Goal: Task Accomplishment & Management: Manage account settings

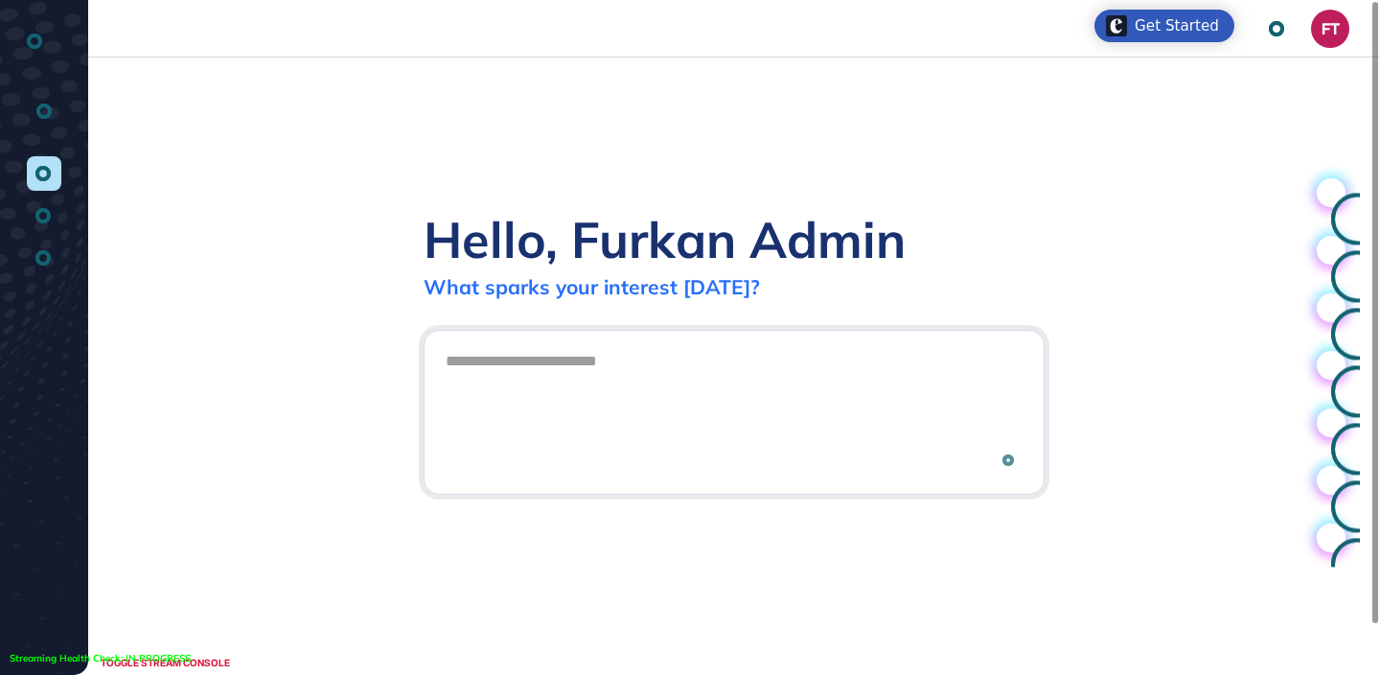
scroll to position [1, 1]
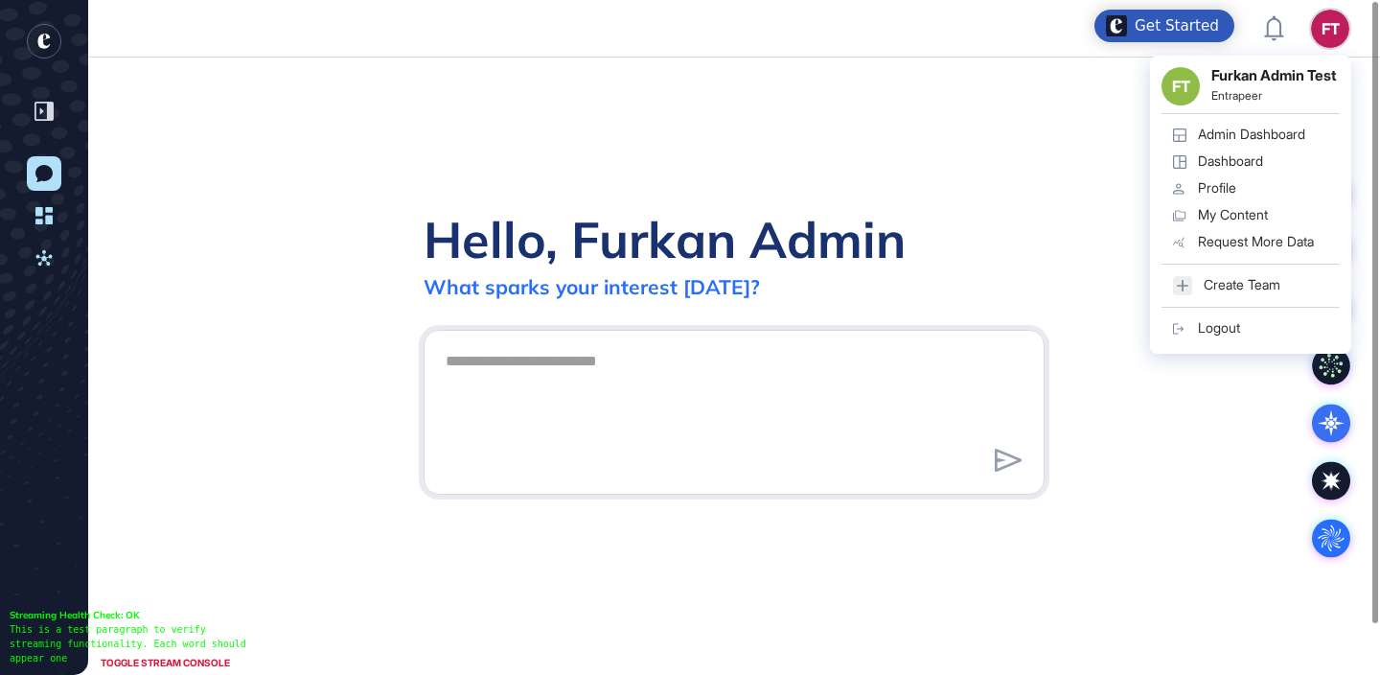
click at [1274, 142] on div "Admin Dashboard" at bounding box center [1251, 133] width 107 height 15
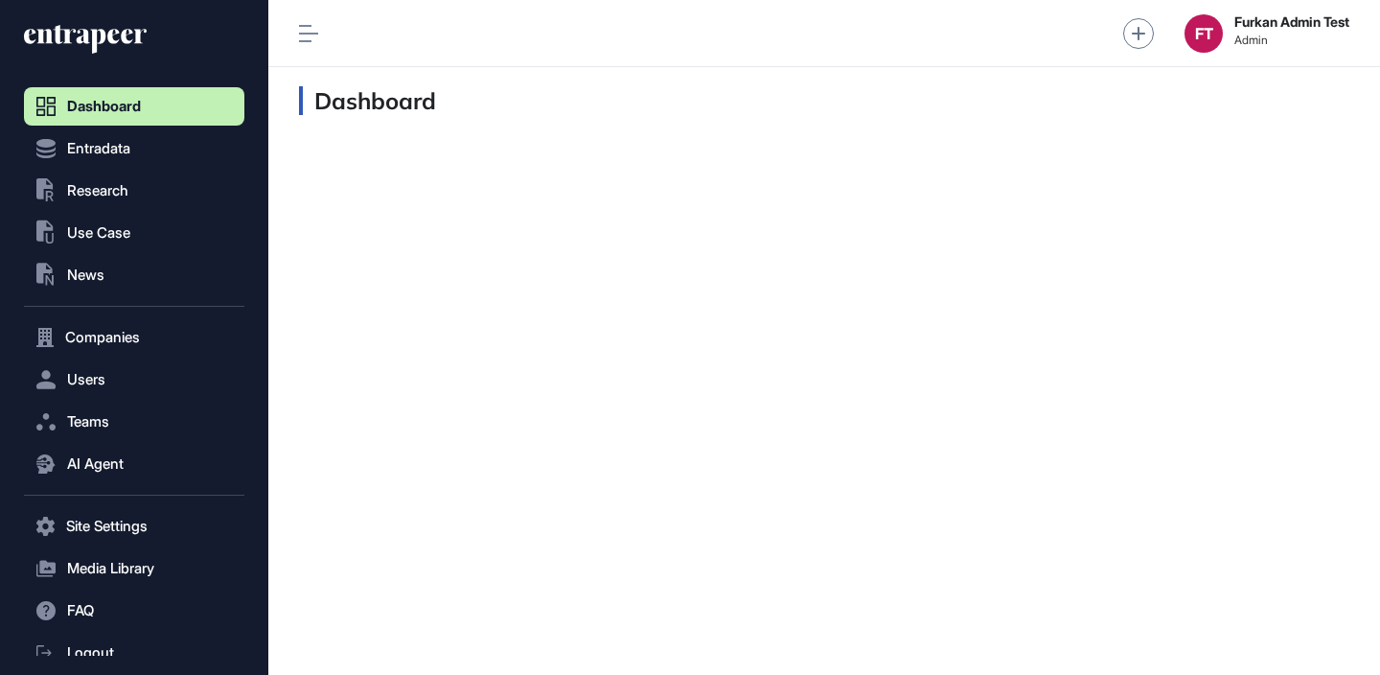
scroll to position [1, 1]
click at [165, 374] on button "Users" at bounding box center [134, 379] width 220 height 38
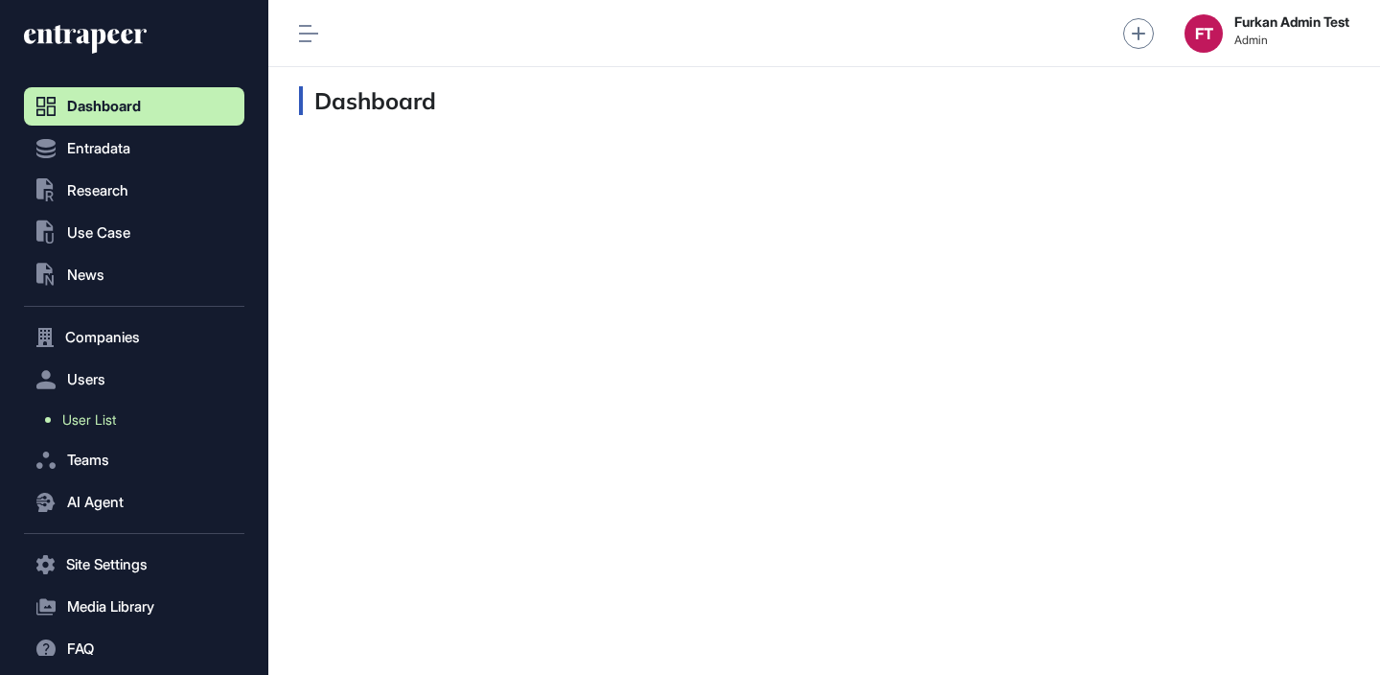
click at [131, 407] on link "User List" at bounding box center [139, 419] width 211 height 34
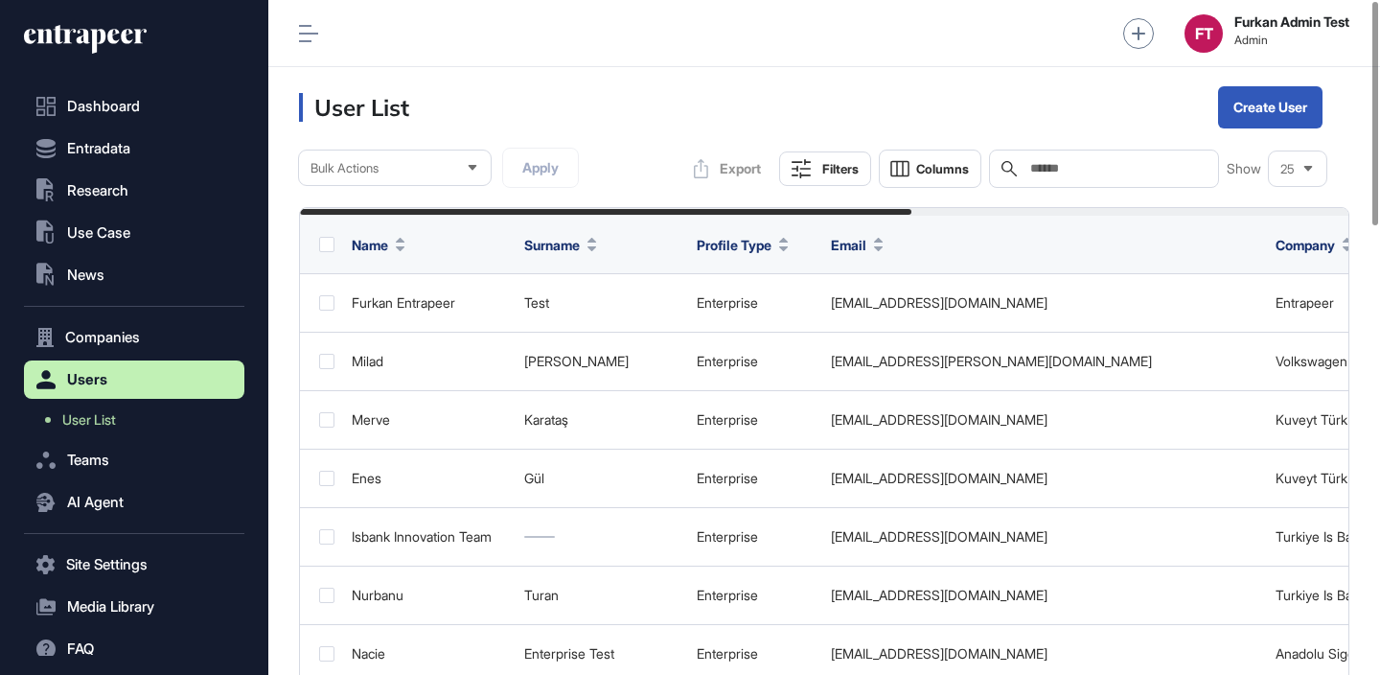
click at [1129, 167] on input "text" at bounding box center [1117, 168] width 178 height 15
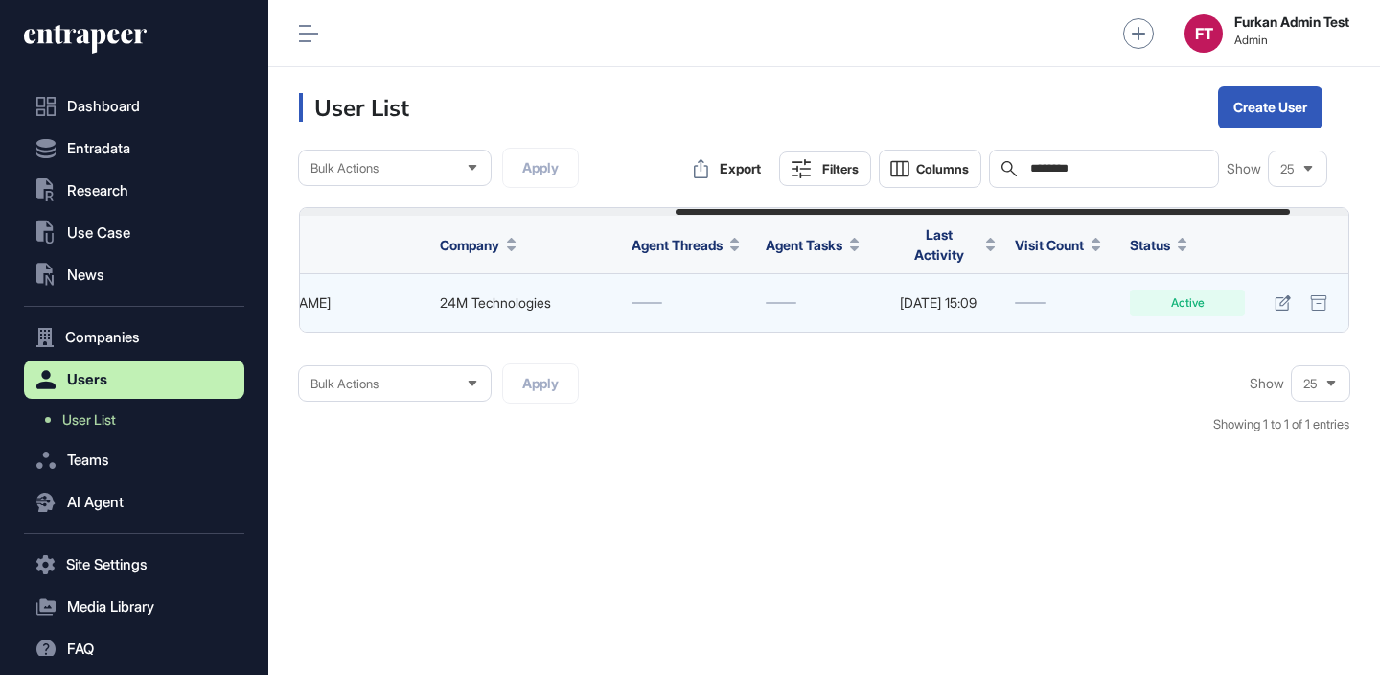
scroll to position [0, 739]
type input "********"
click at [1270, 295] on link at bounding box center [1283, 302] width 28 height 27
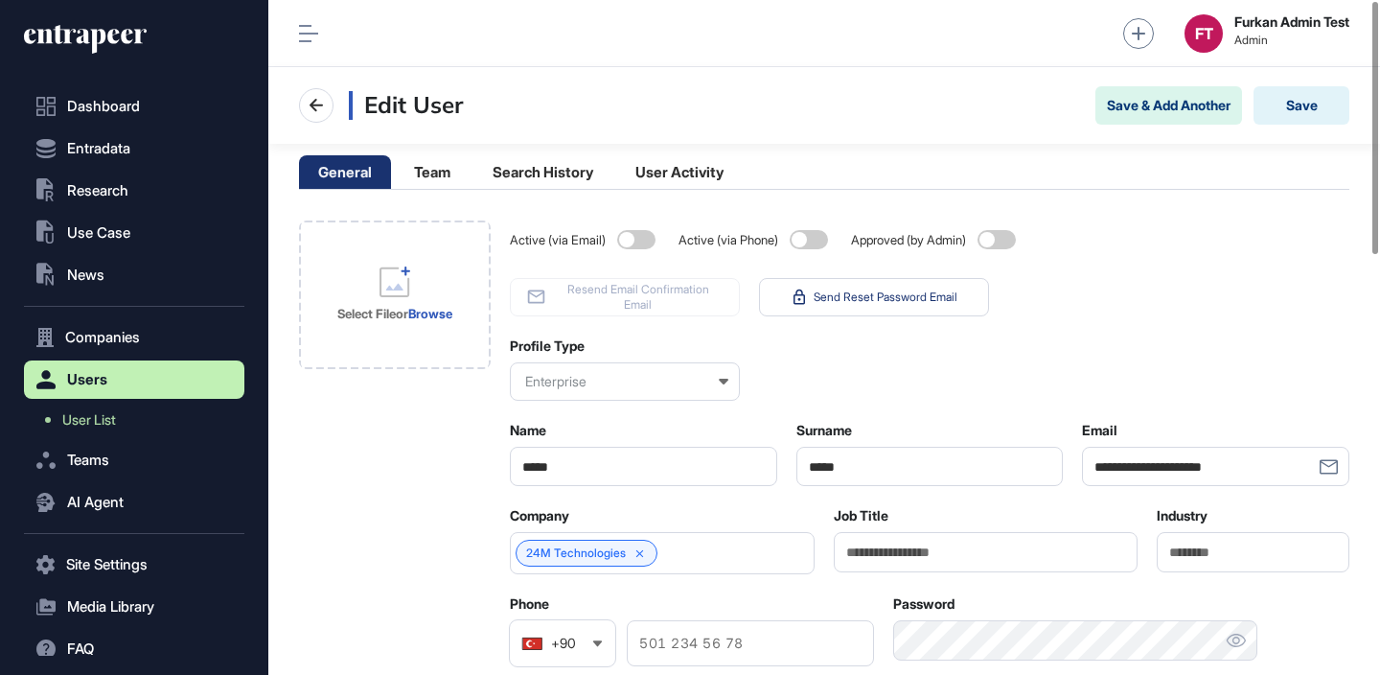
click at [607, 377] on div "Enterprise" at bounding box center [625, 381] width 230 height 38
click at [867, 354] on div "Profile Type Enterprise Select Startup Enterprise Admin" at bounding box center [929, 368] width 839 height 63
click at [145, 408] on link "User List" at bounding box center [139, 419] width 211 height 34
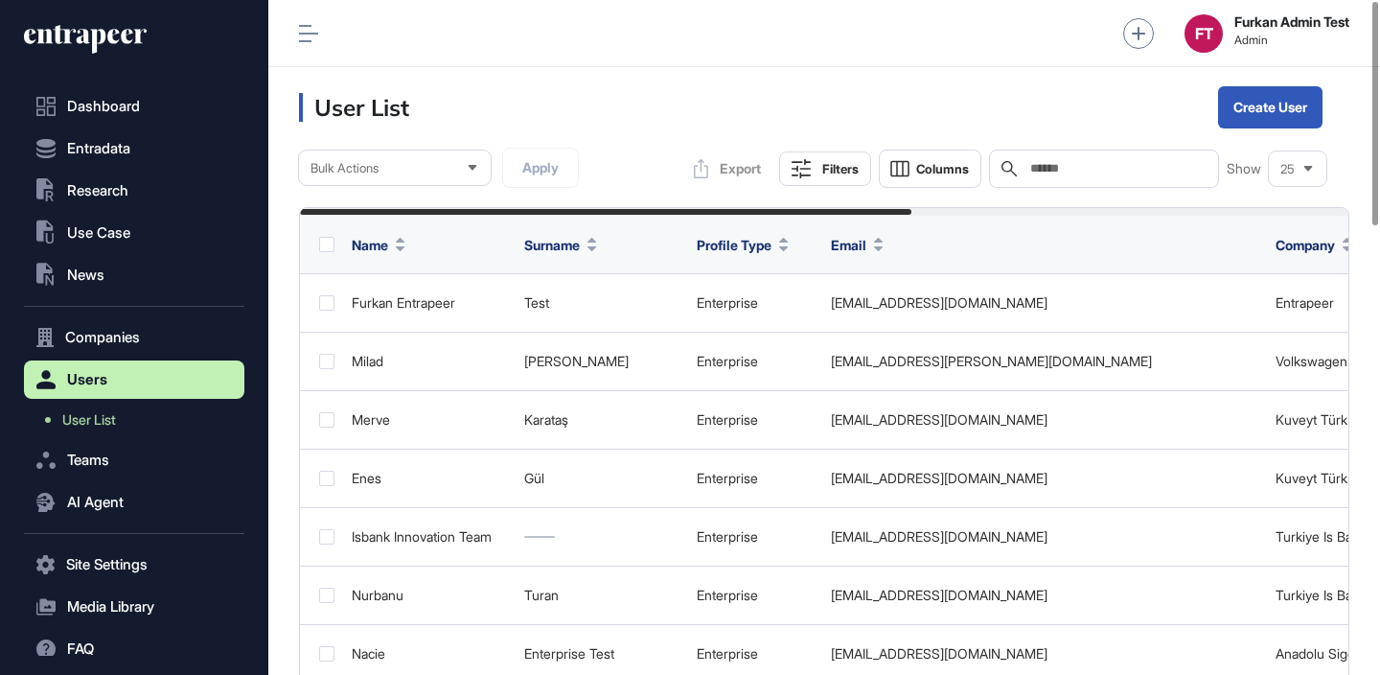
click at [1034, 161] on input "text" at bounding box center [1117, 168] width 178 height 15
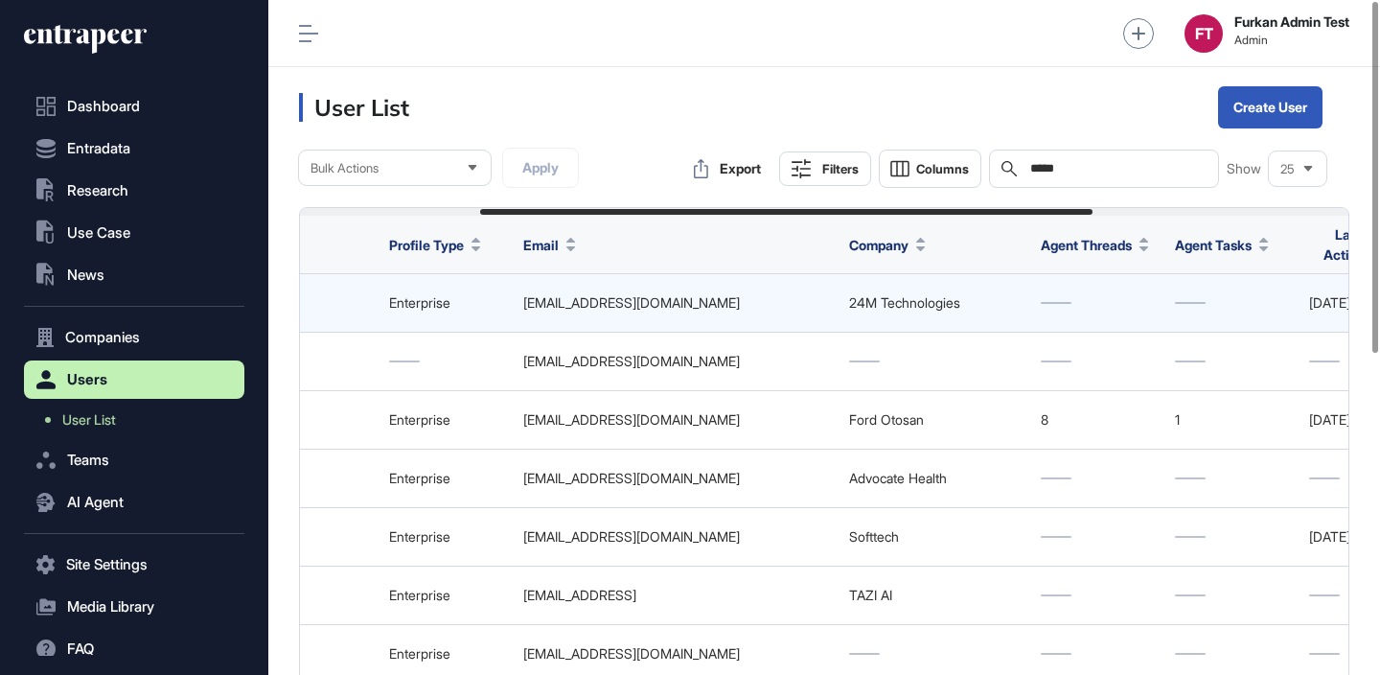
scroll to position [0, 745]
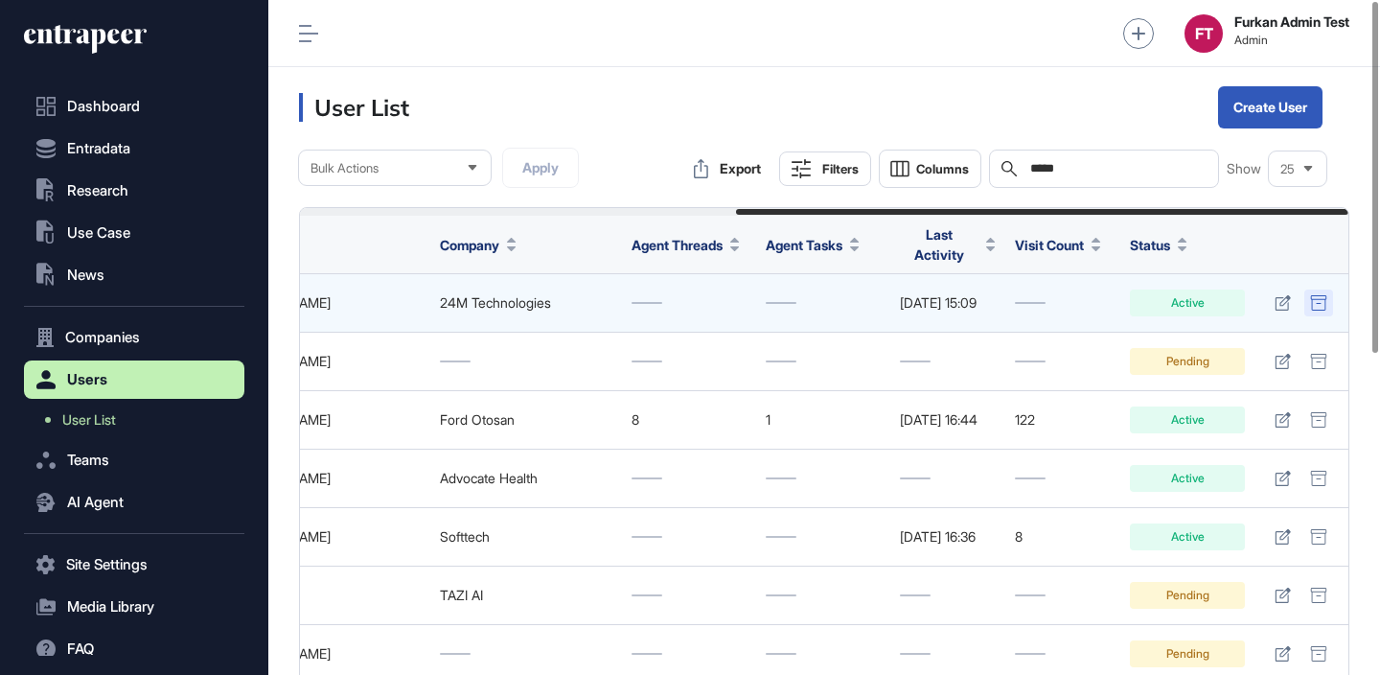
type input "*****"
click at [1323, 295] on icon at bounding box center [1317, 302] width 15 height 15
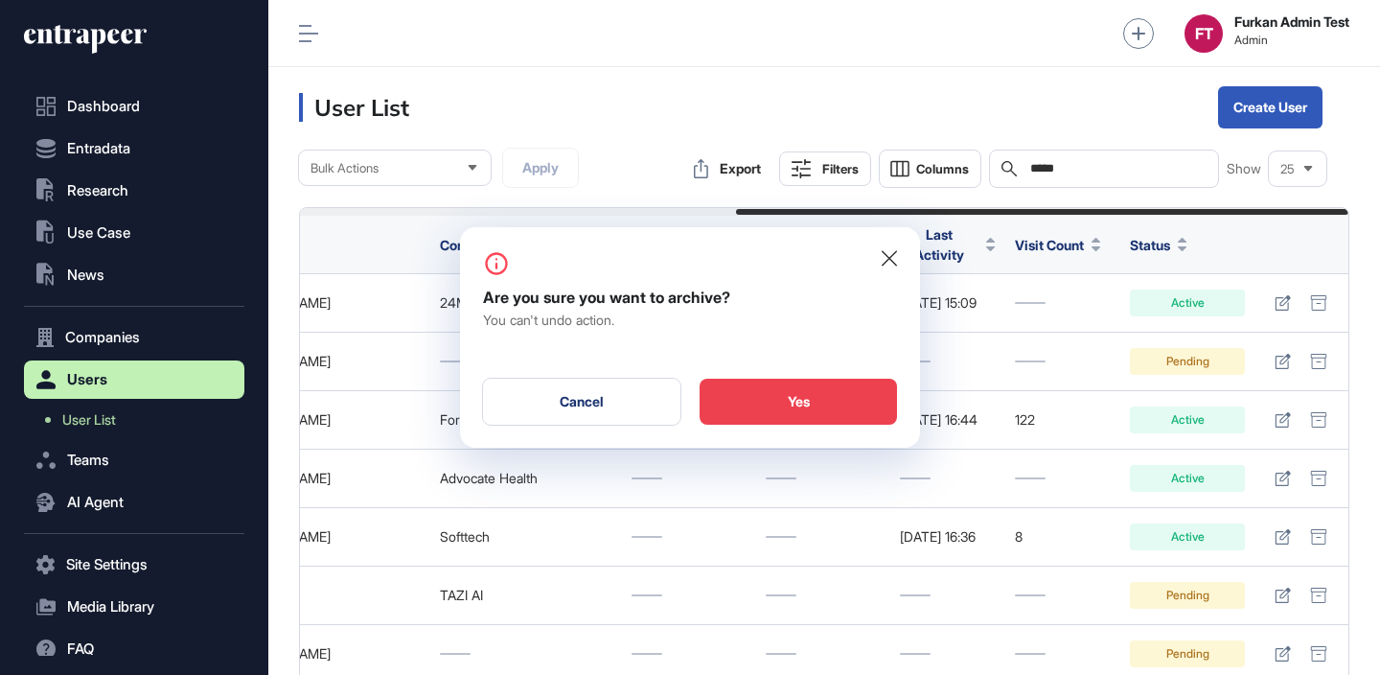
click at [796, 394] on div "Yes" at bounding box center [798, 402] width 197 height 46
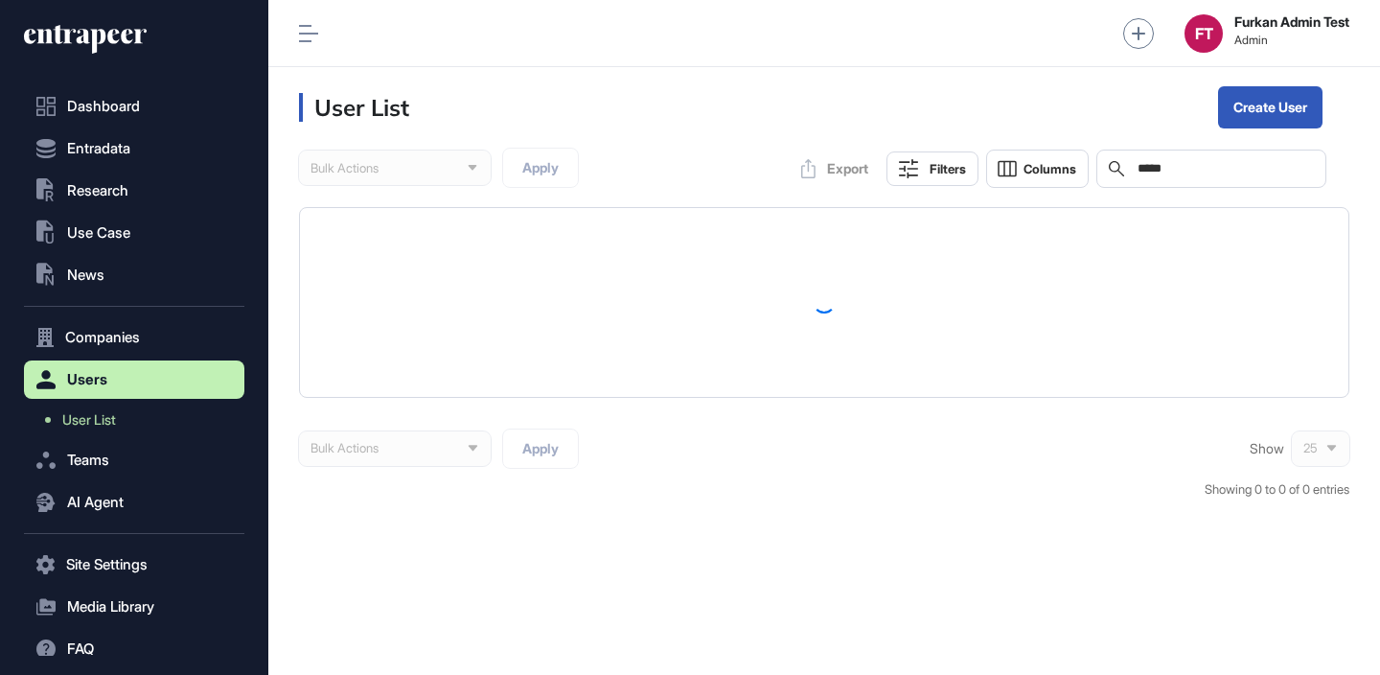
scroll to position [1, 1]
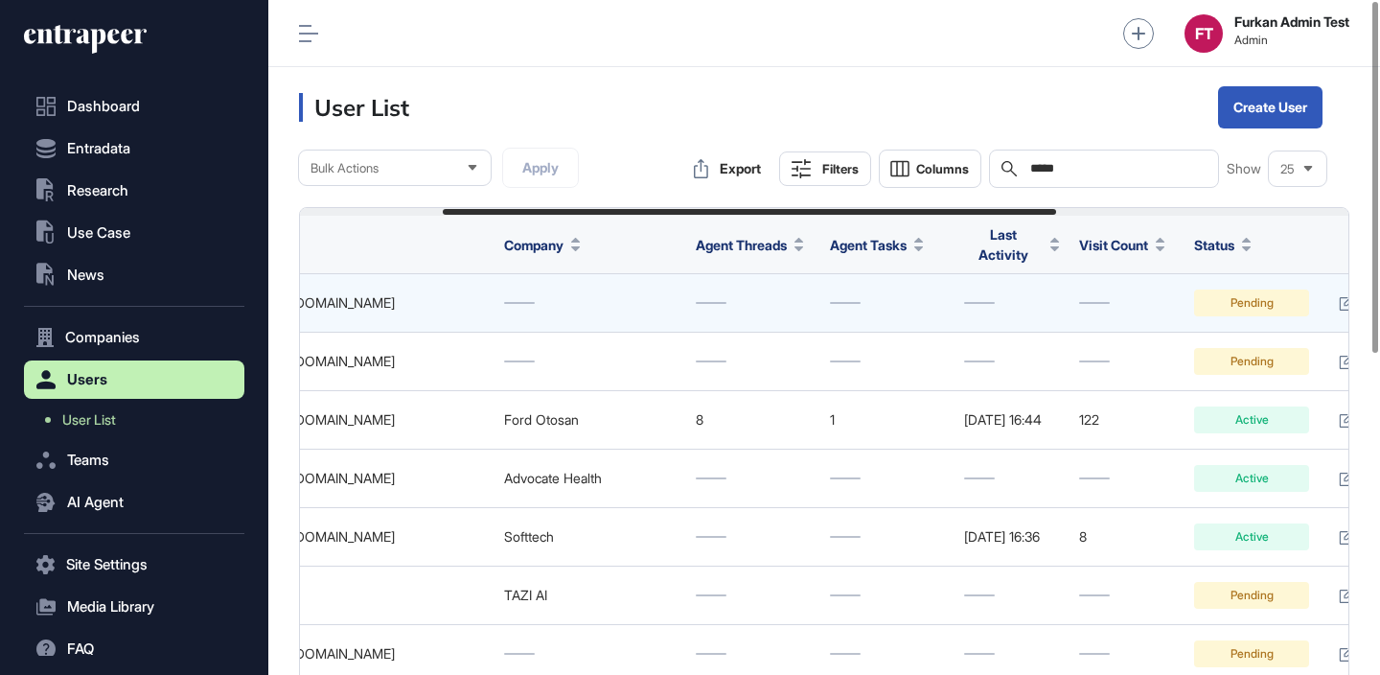
scroll to position [0, 745]
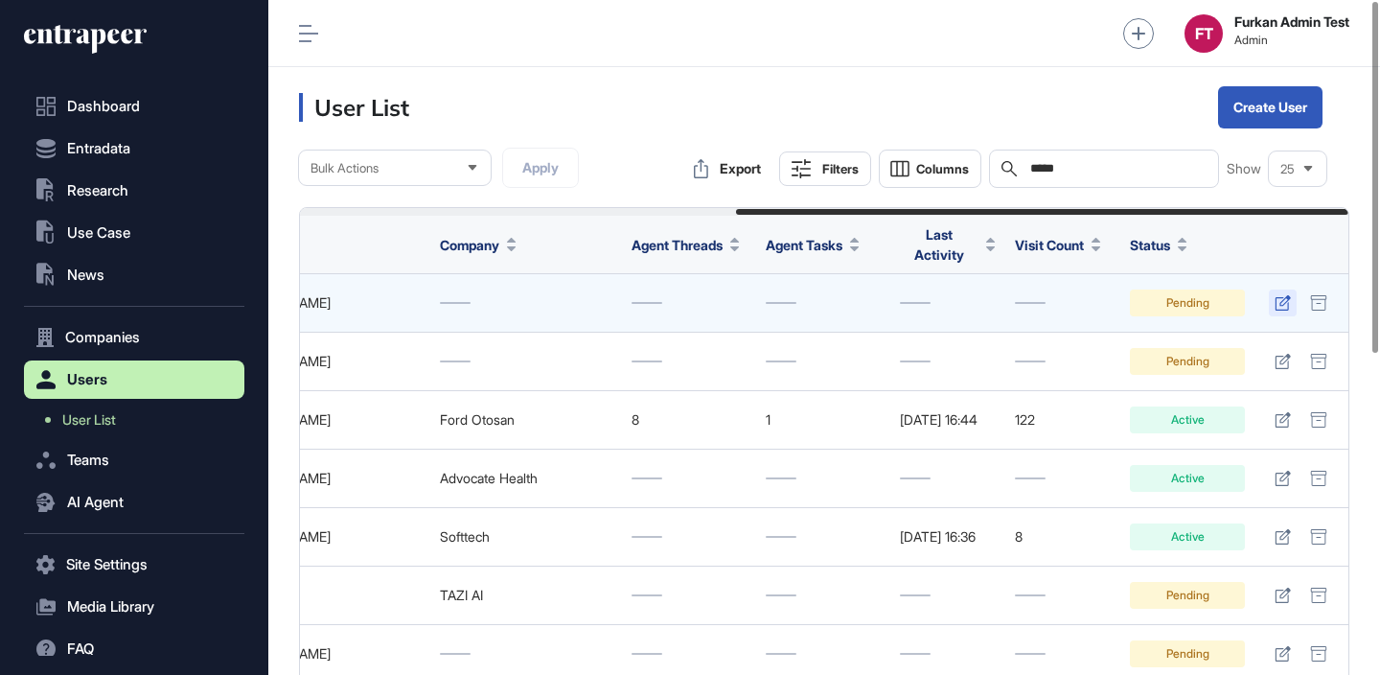
click at [1278, 295] on icon at bounding box center [1283, 302] width 16 height 15
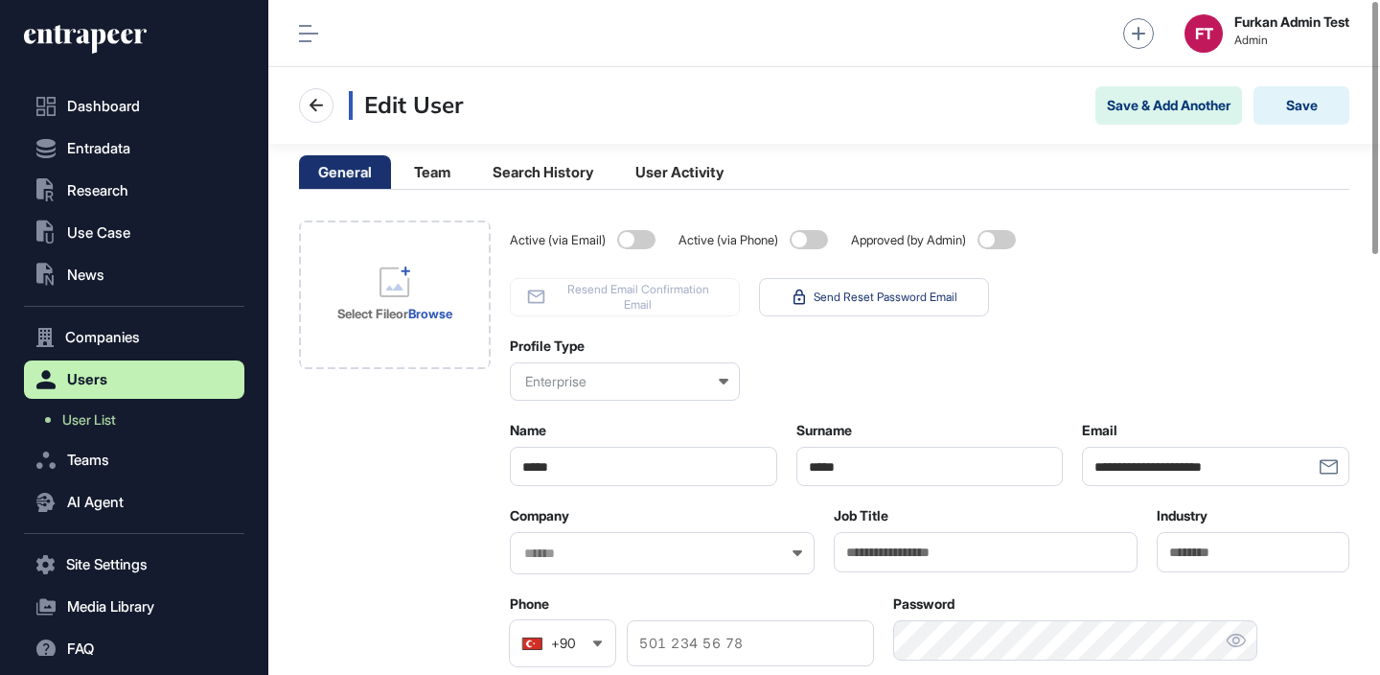
click at [584, 375] on div "Enterprise" at bounding box center [625, 381] width 230 height 38
click at [644, 542] on div at bounding box center [662, 553] width 305 height 42
click at [626, 560] on input "text" at bounding box center [649, 553] width 255 height 16
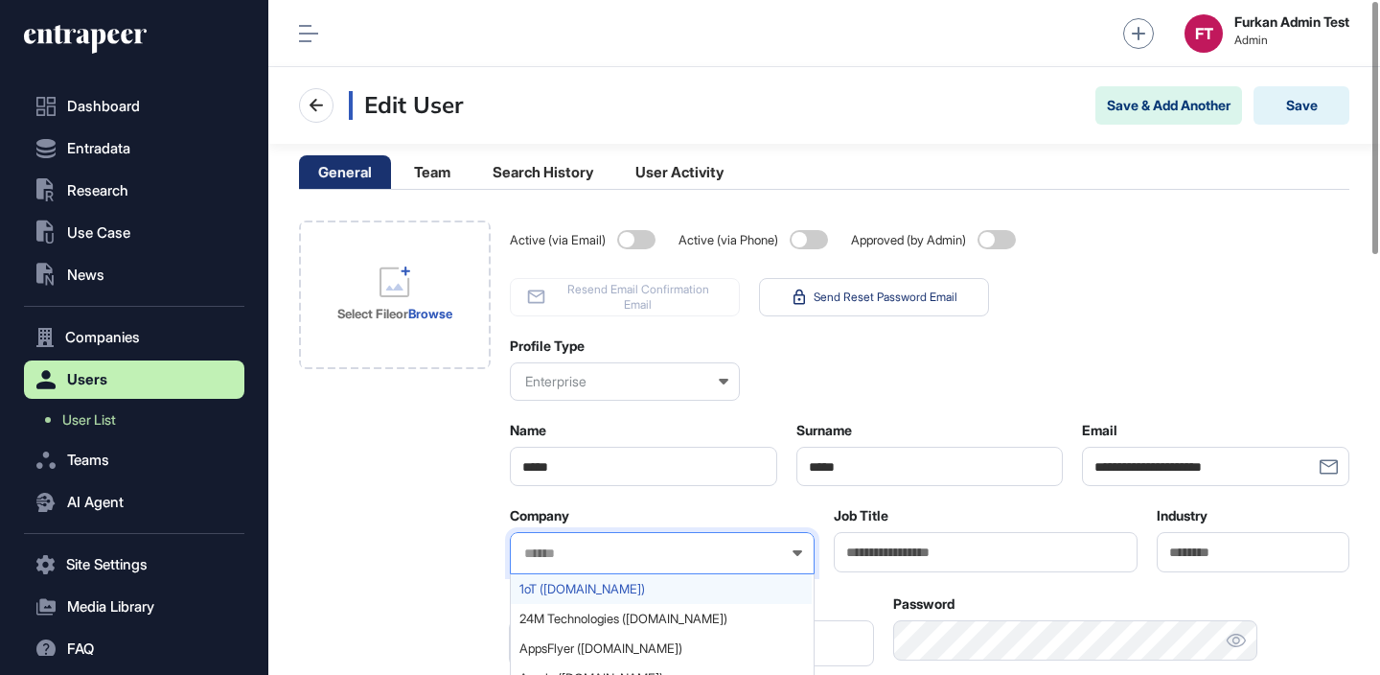
click at [594, 588] on span "1oT ([DOMAIN_NAME])" at bounding box center [661, 589] width 284 height 14
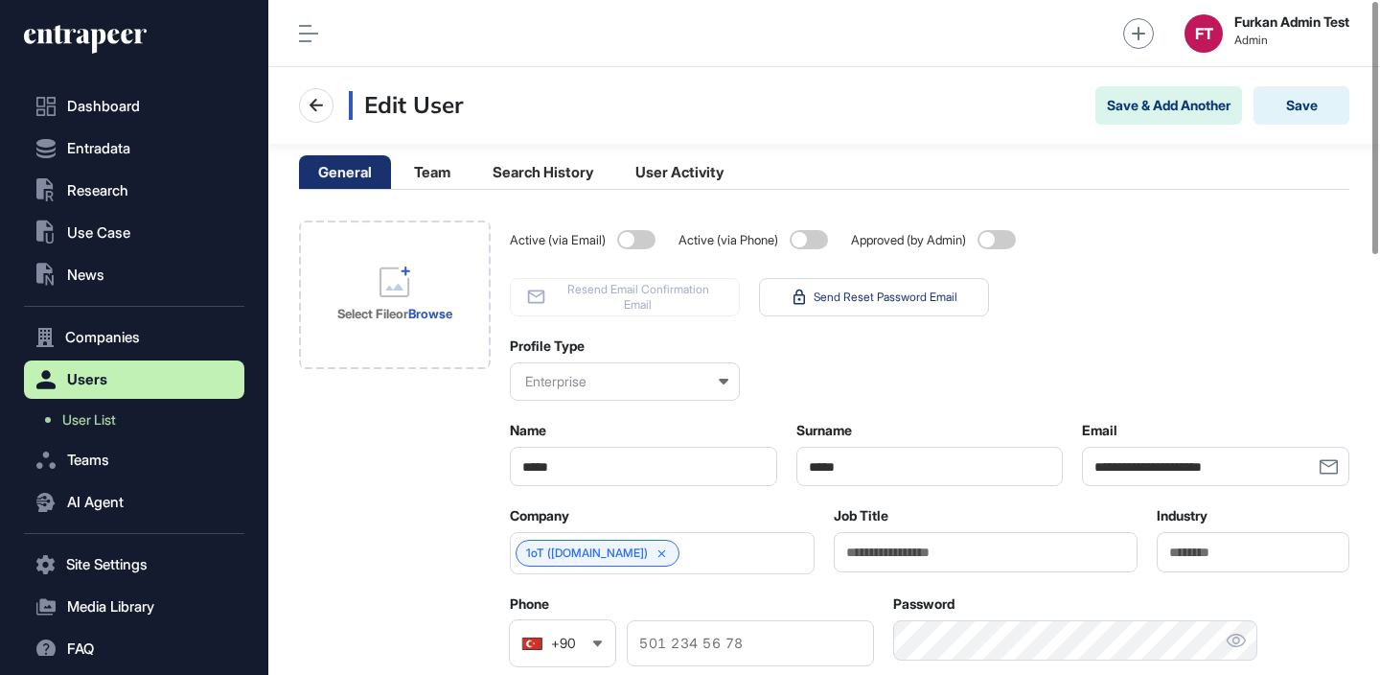
click at [1251, 339] on div "Profile Type Enterprise" at bounding box center [929, 368] width 839 height 63
click at [1009, 236] on span at bounding box center [996, 239] width 38 height 19
click at [1304, 99] on button "Save" at bounding box center [1301, 105] width 96 height 38
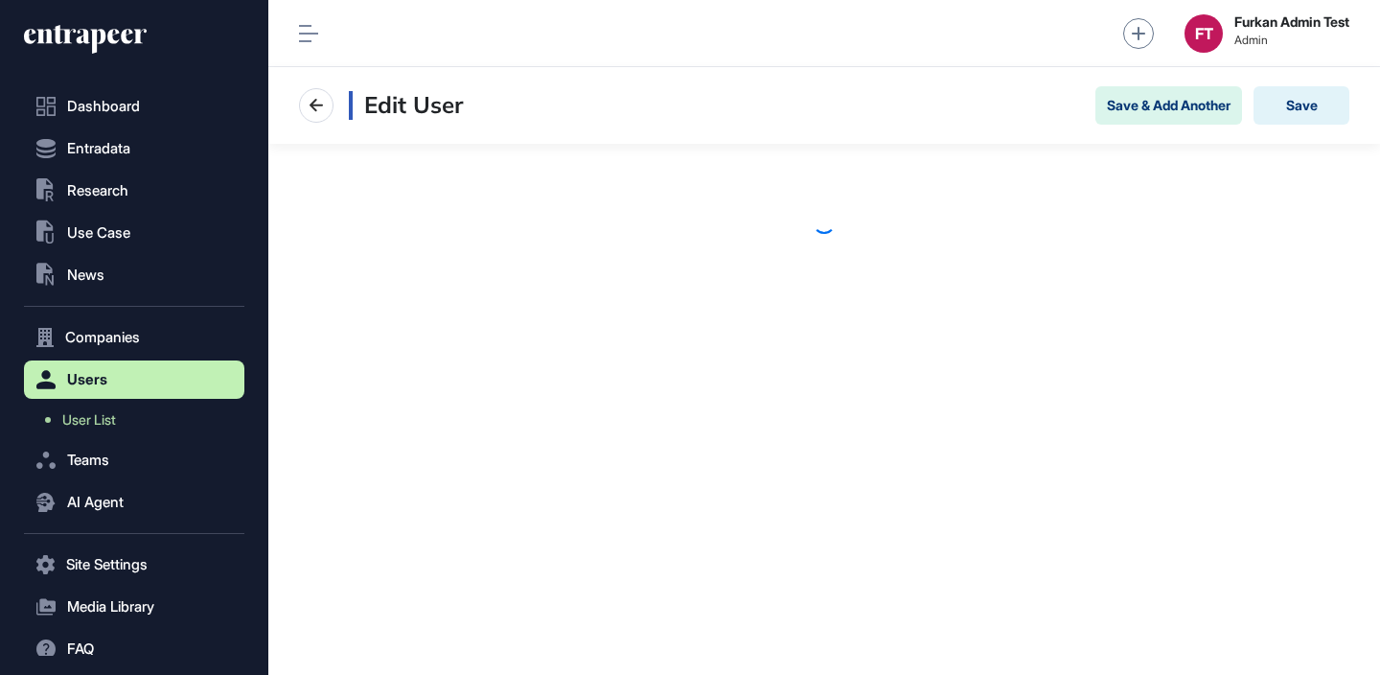
scroll to position [1, 1]
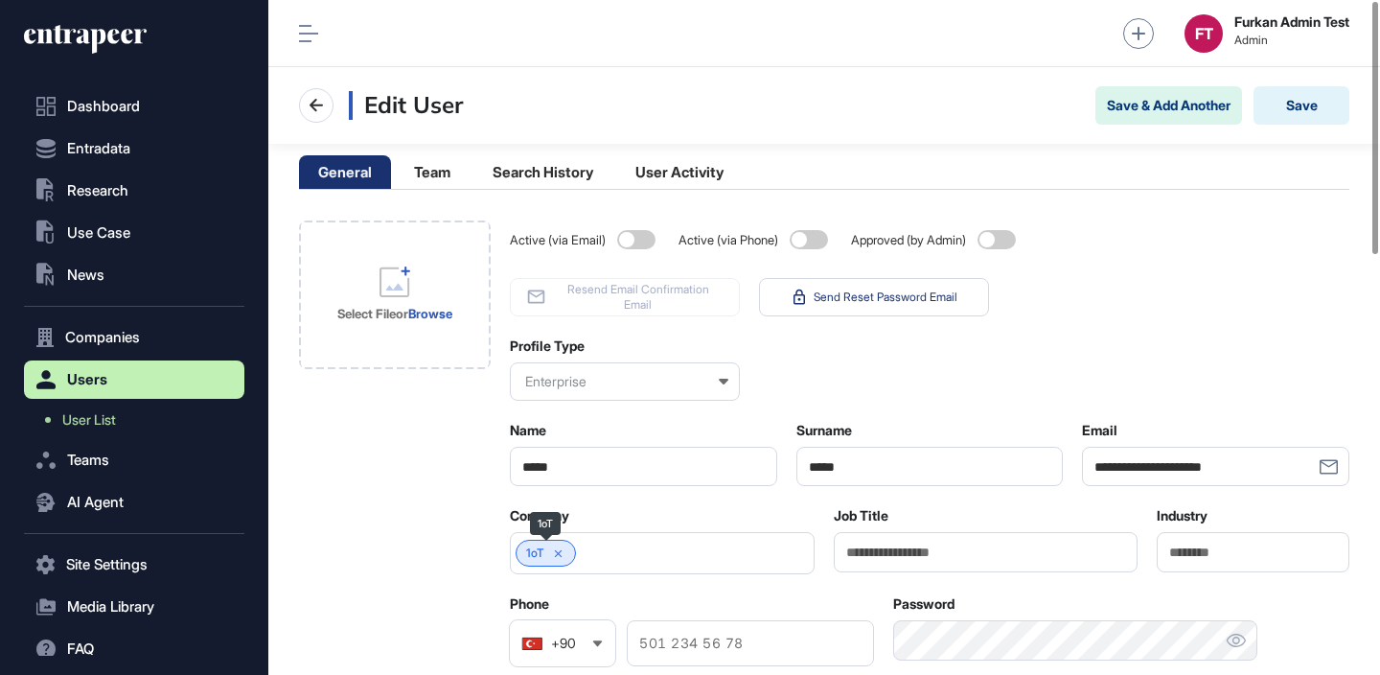
click at [519, 553] on div "1oT" at bounding box center [546, 553] width 60 height 27
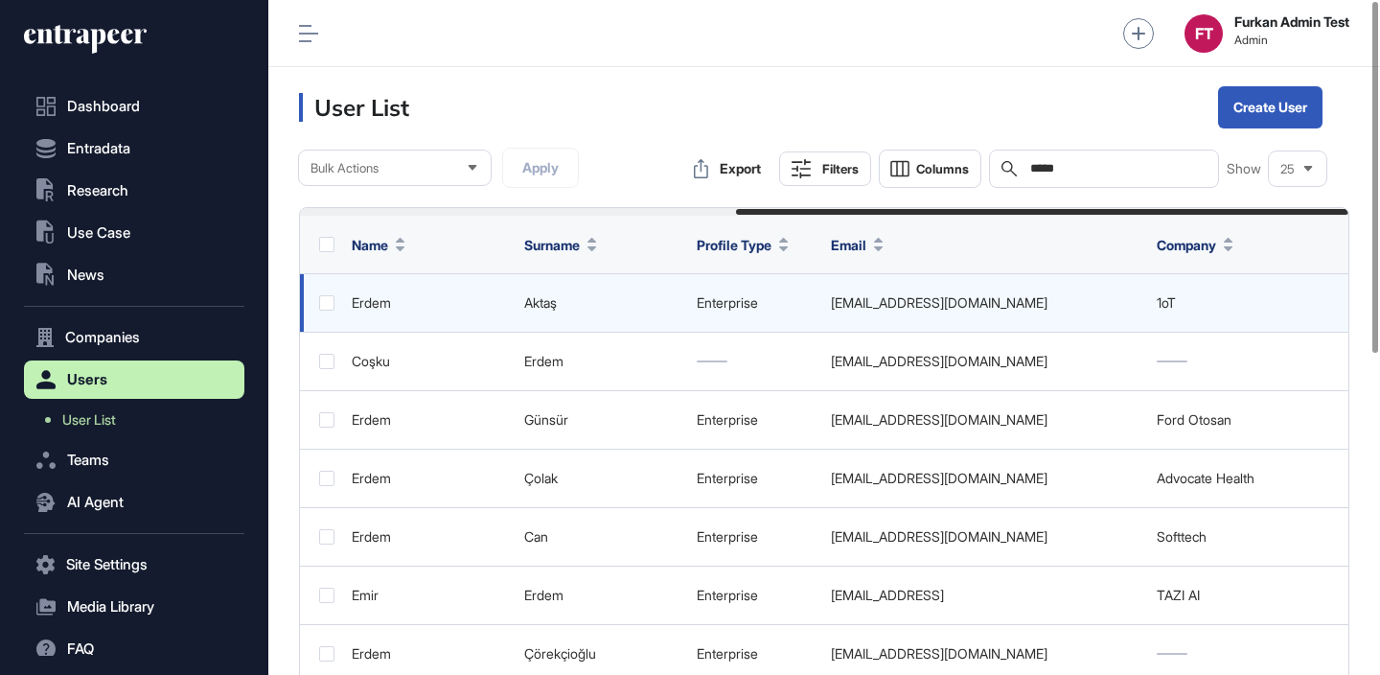
scroll to position [0, 745]
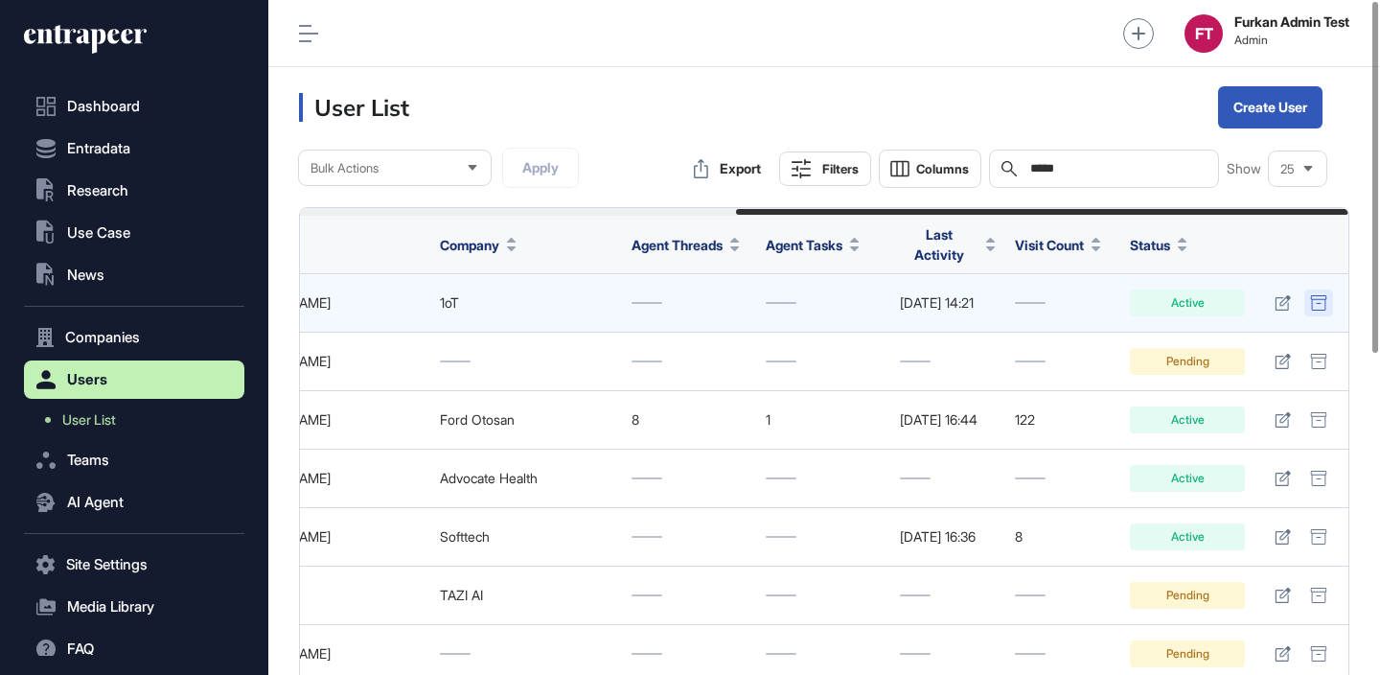
click at [1312, 295] on icon at bounding box center [1318, 302] width 17 height 15
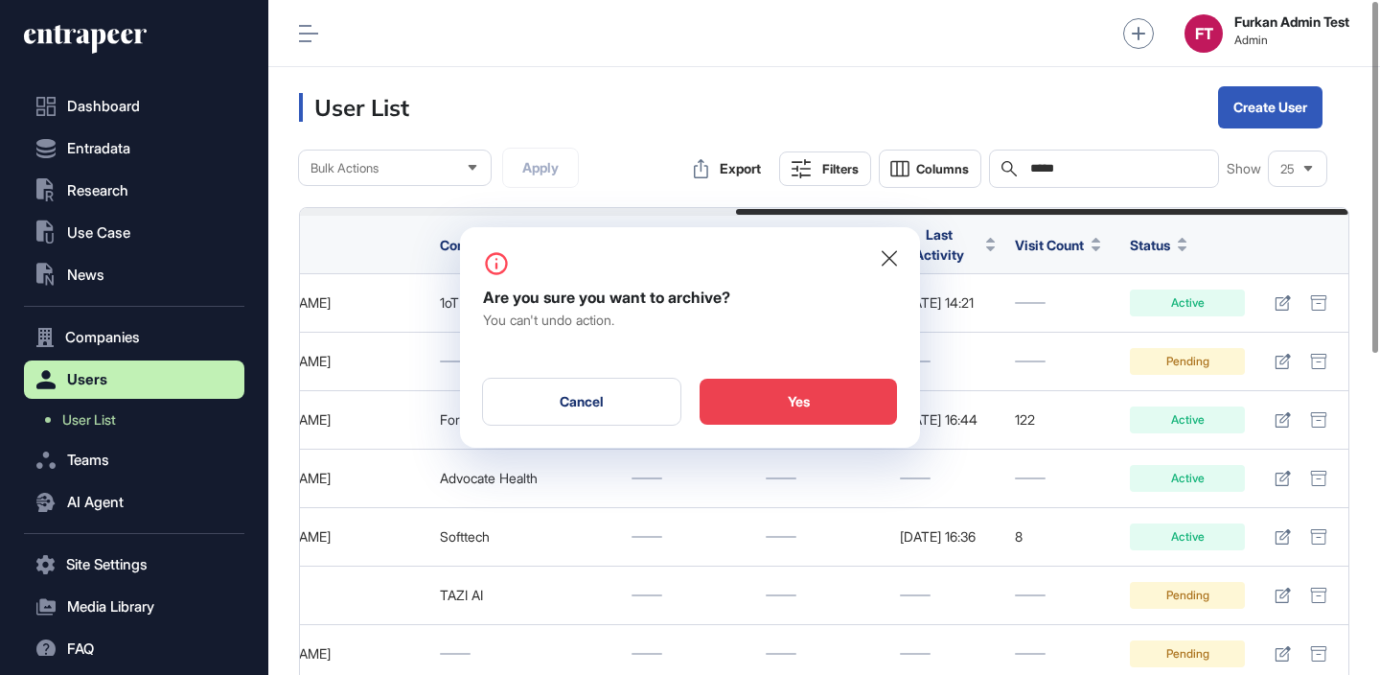
click at [860, 397] on div "Yes" at bounding box center [798, 402] width 197 height 46
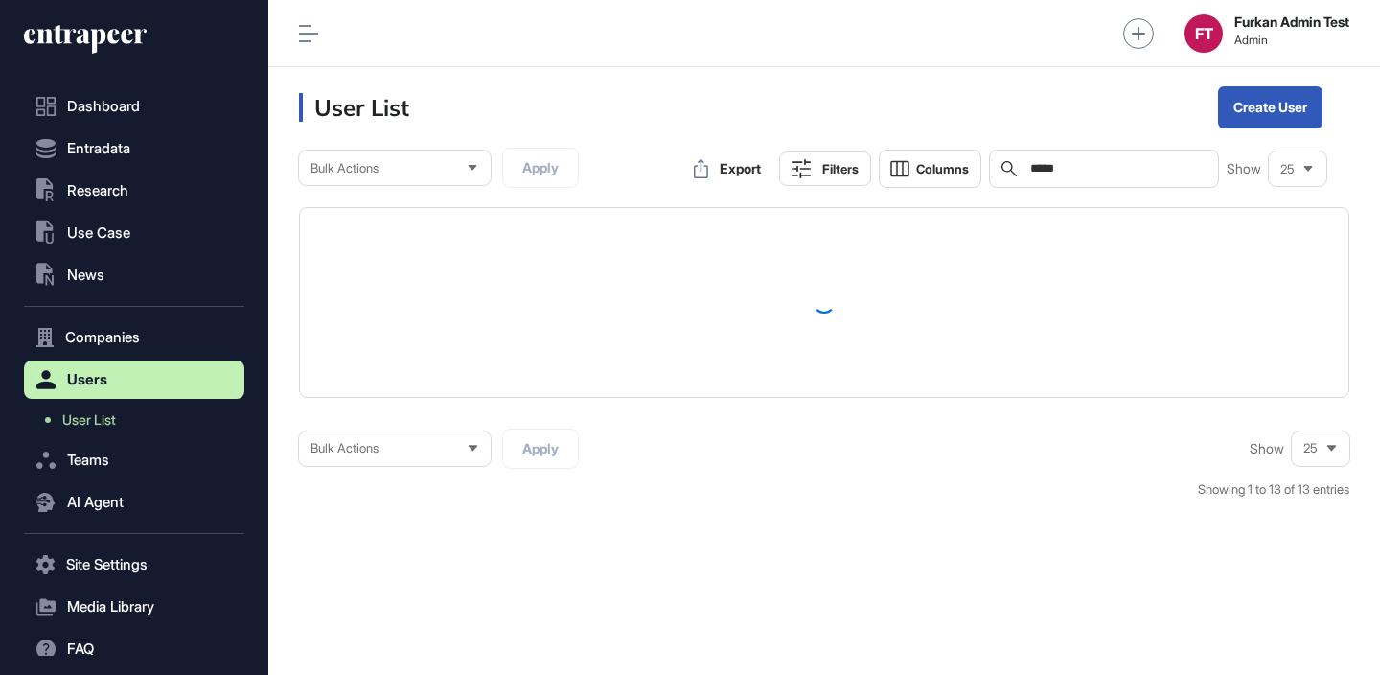
scroll to position [0, 0]
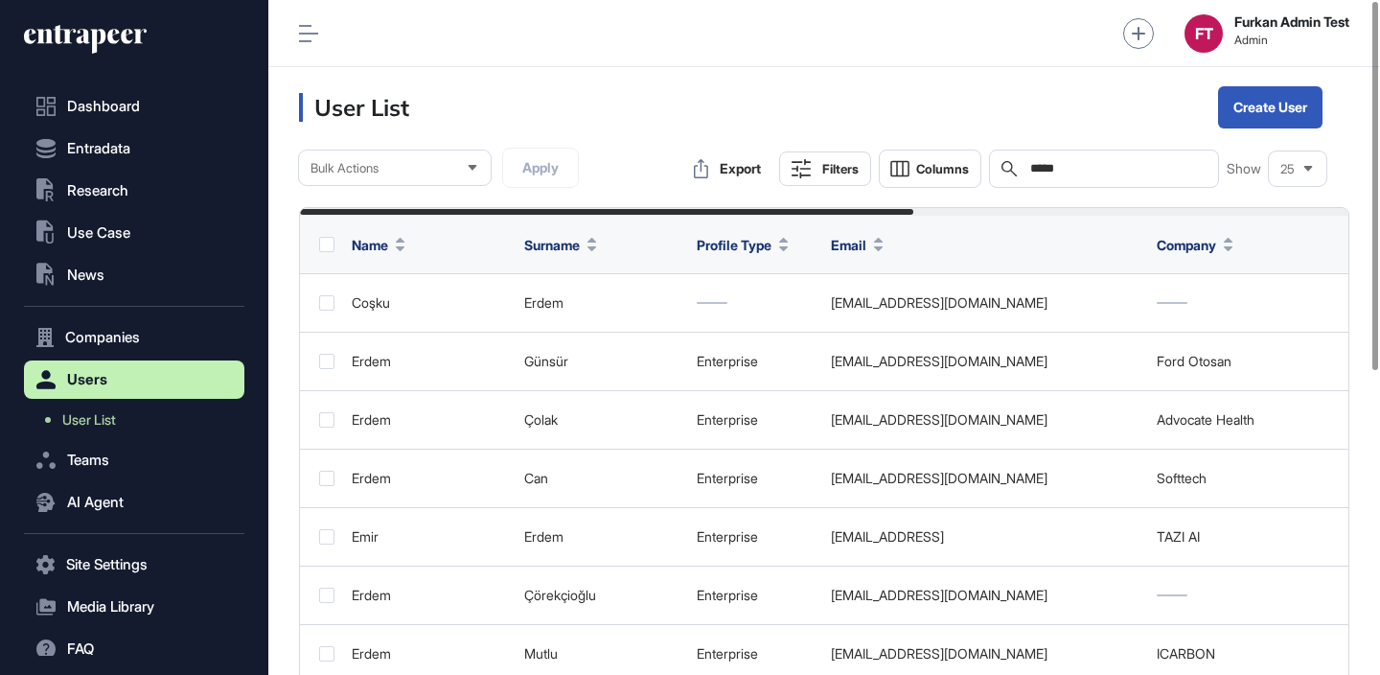
click at [1059, 182] on div "Search *****" at bounding box center [1104, 168] width 230 height 38
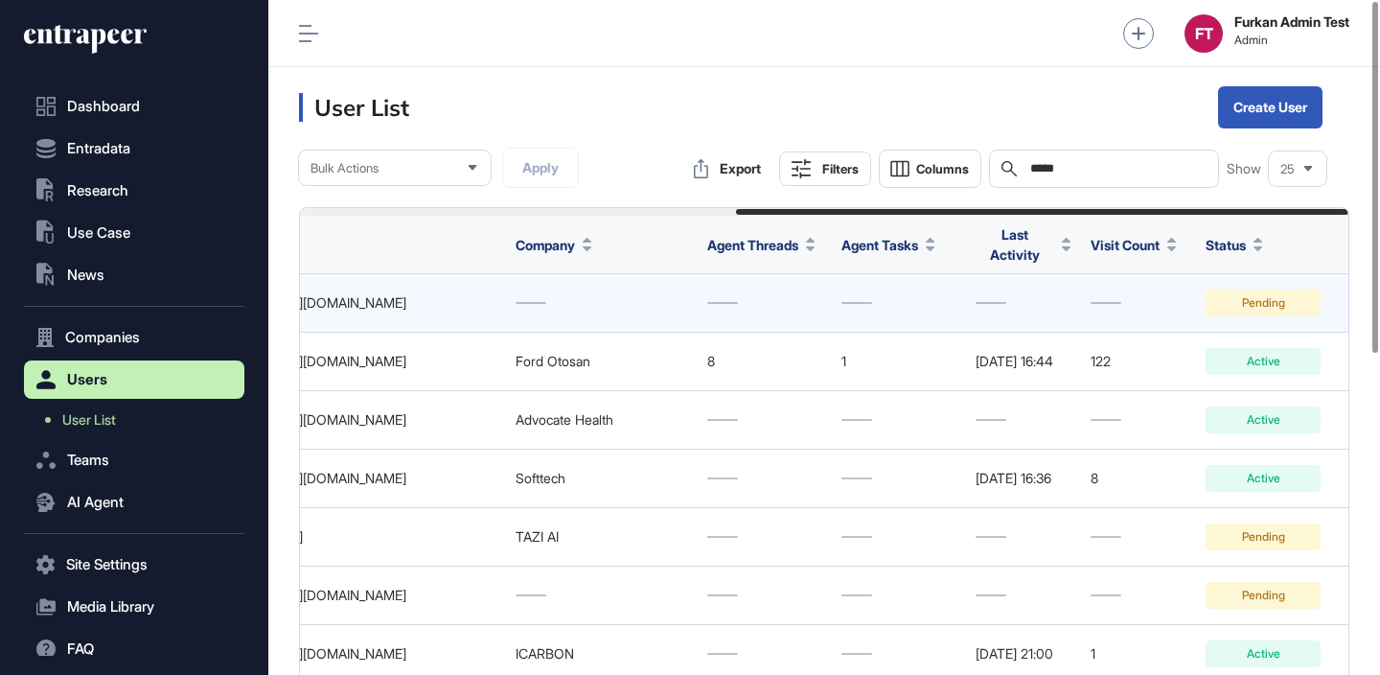
scroll to position [0, 745]
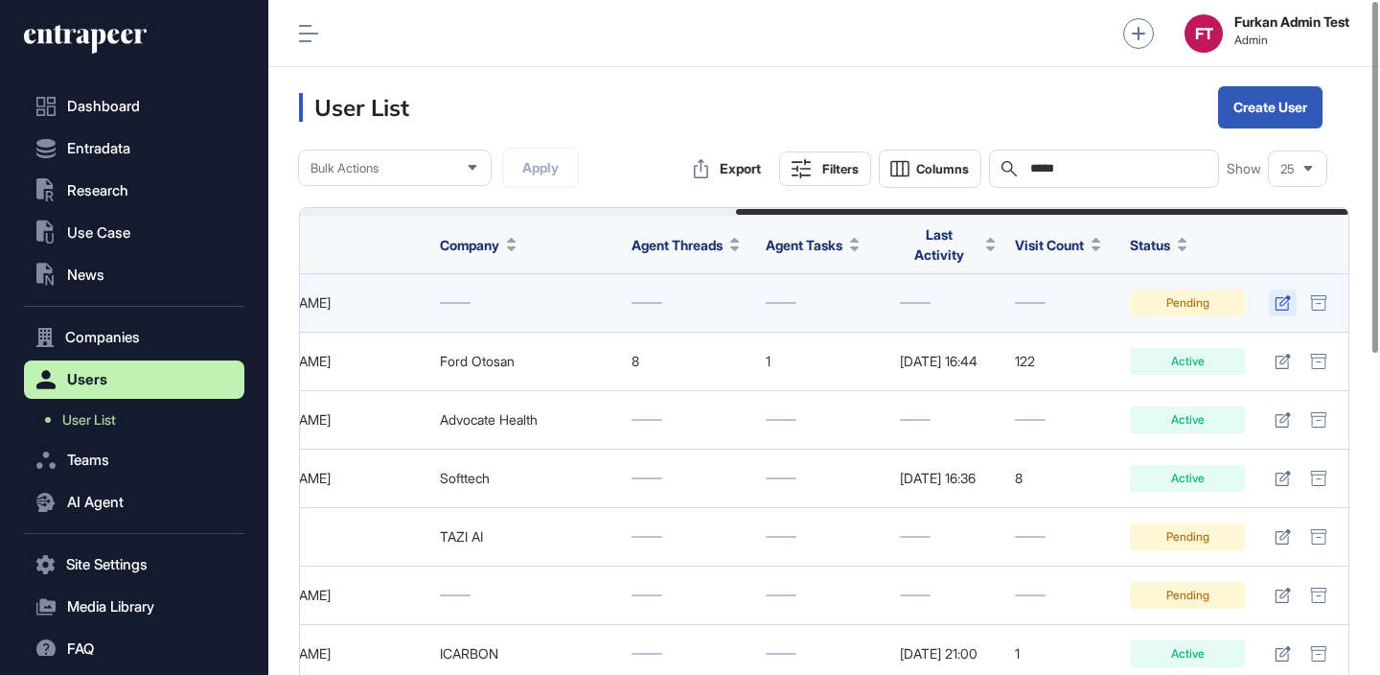
click at [1281, 295] on icon at bounding box center [1282, 302] width 15 height 15
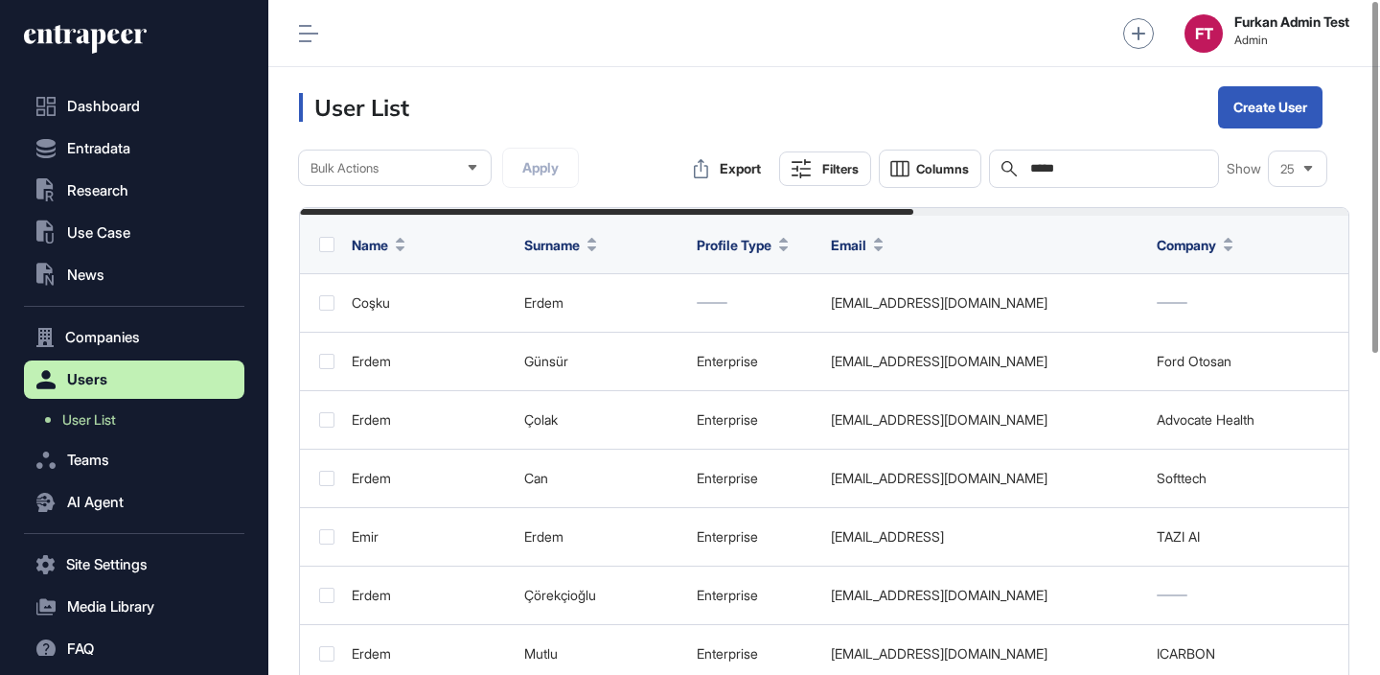
click at [1082, 173] on input "*****" at bounding box center [1117, 168] width 178 height 15
type input "**********"
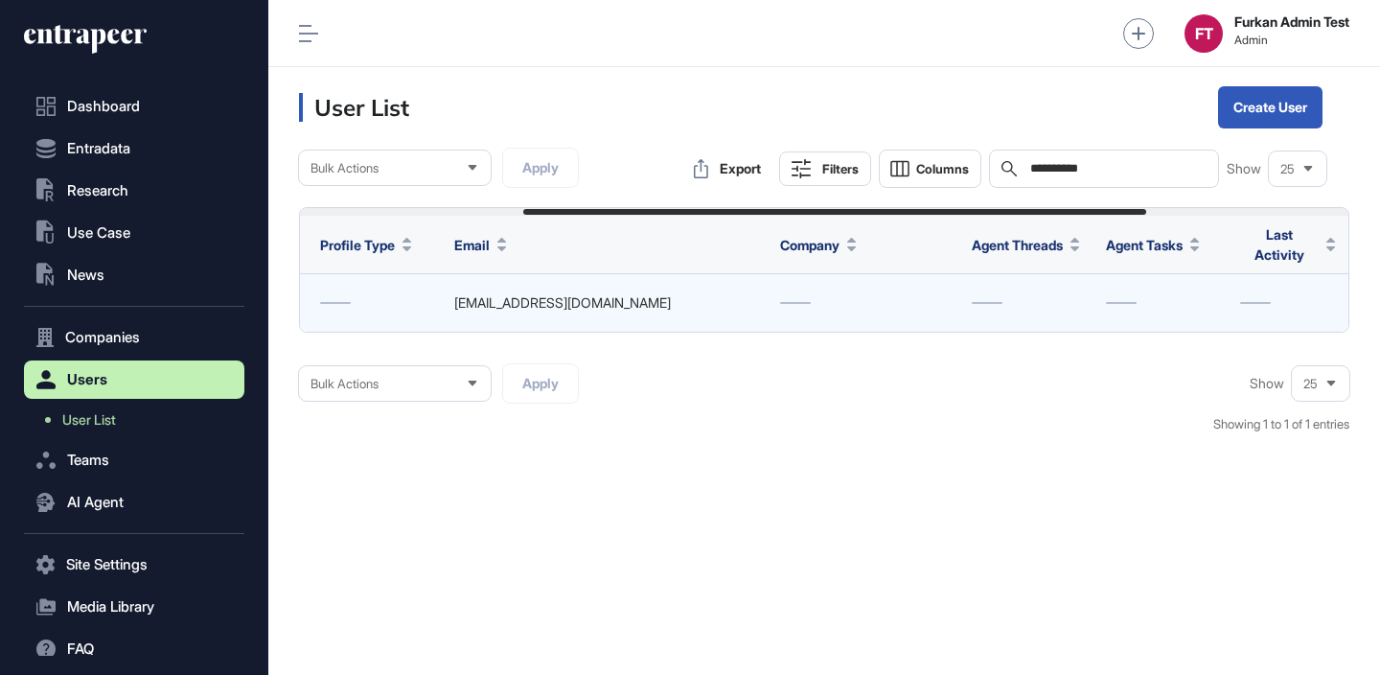
scroll to position [0, 717]
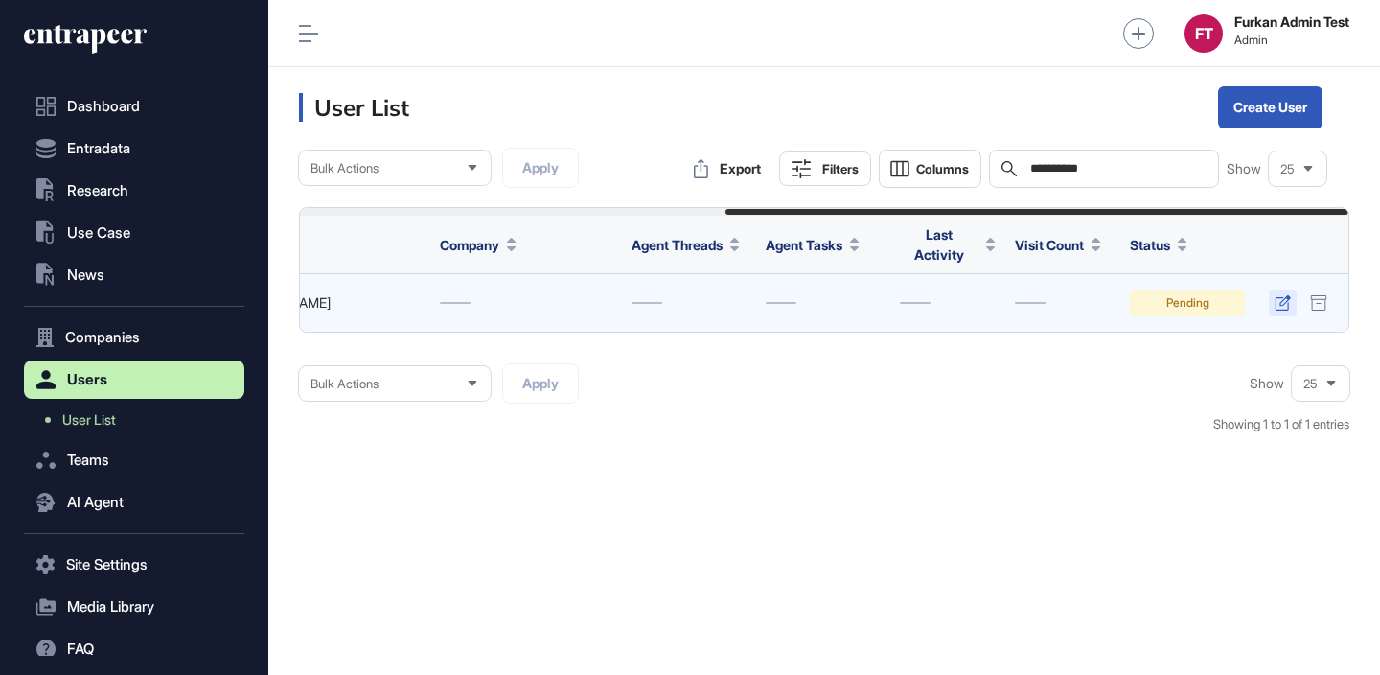
click at [1275, 300] on icon at bounding box center [1282, 302] width 15 height 15
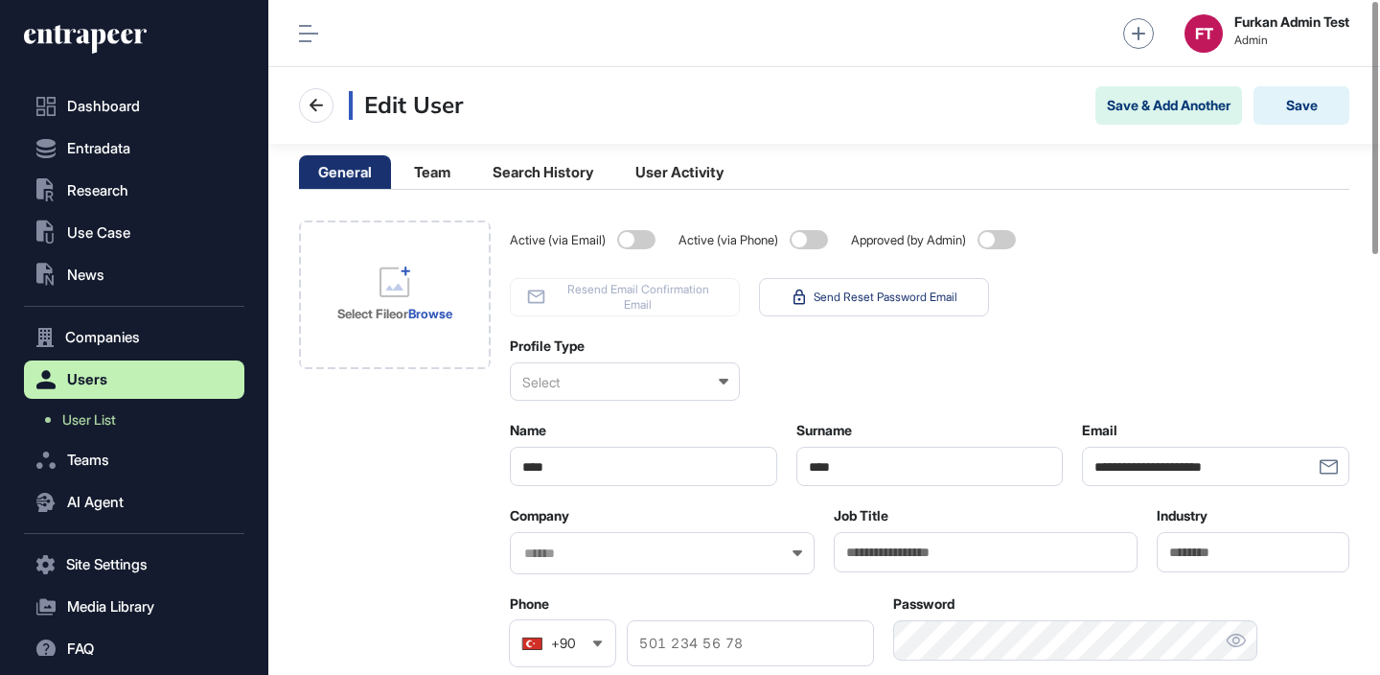
click at [588, 383] on div "Select" at bounding box center [625, 381] width 230 height 38
click at [577, 460] on div "Startup" at bounding box center [624, 475] width 226 height 30
click at [607, 558] on input "text" at bounding box center [649, 553] width 255 height 16
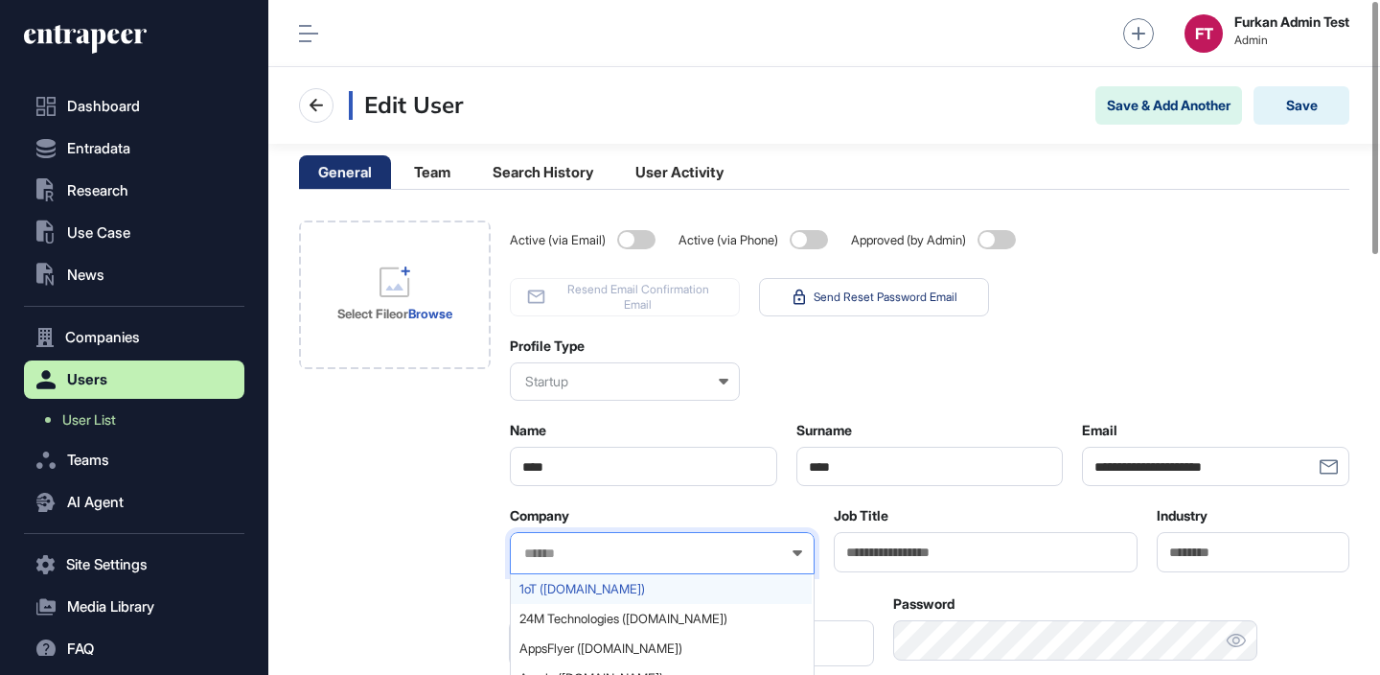
click at [577, 598] on div "1oT ([DOMAIN_NAME])" at bounding box center [661, 589] width 301 height 30
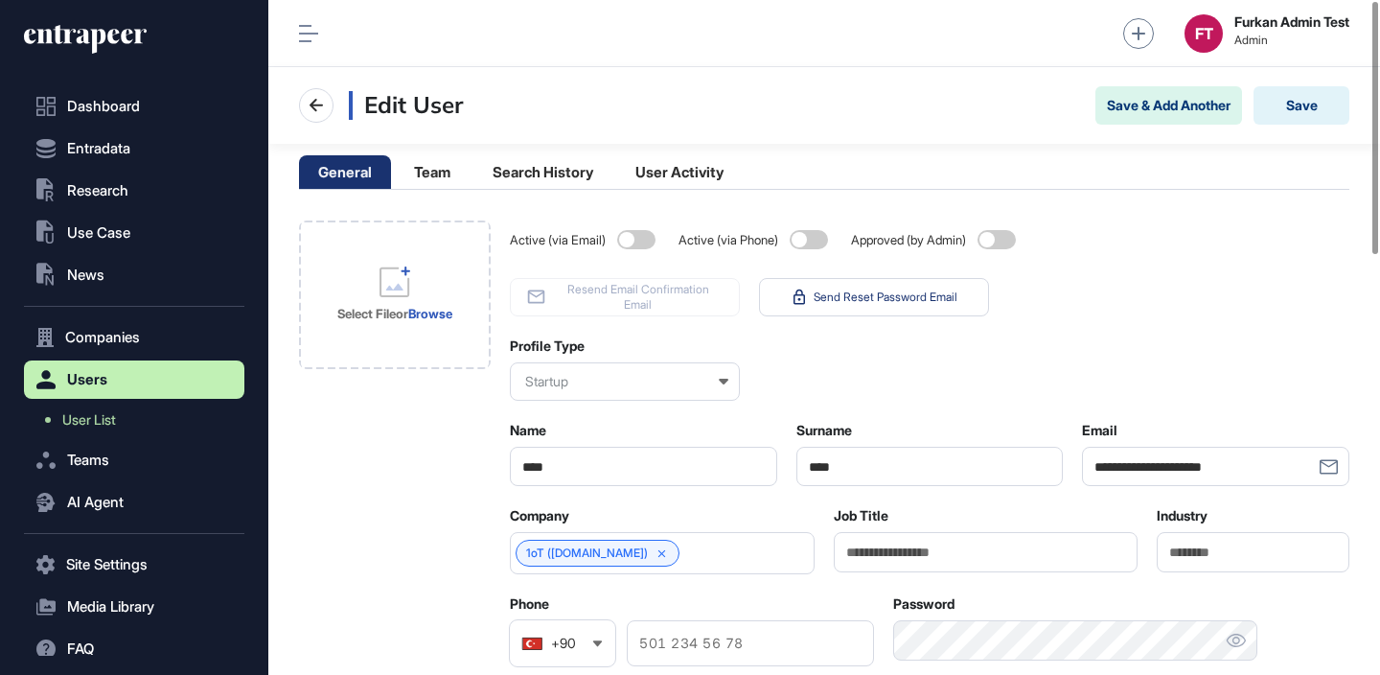
click at [1013, 237] on span at bounding box center [996, 239] width 38 height 19
click at [1301, 113] on button "Save" at bounding box center [1301, 105] width 96 height 38
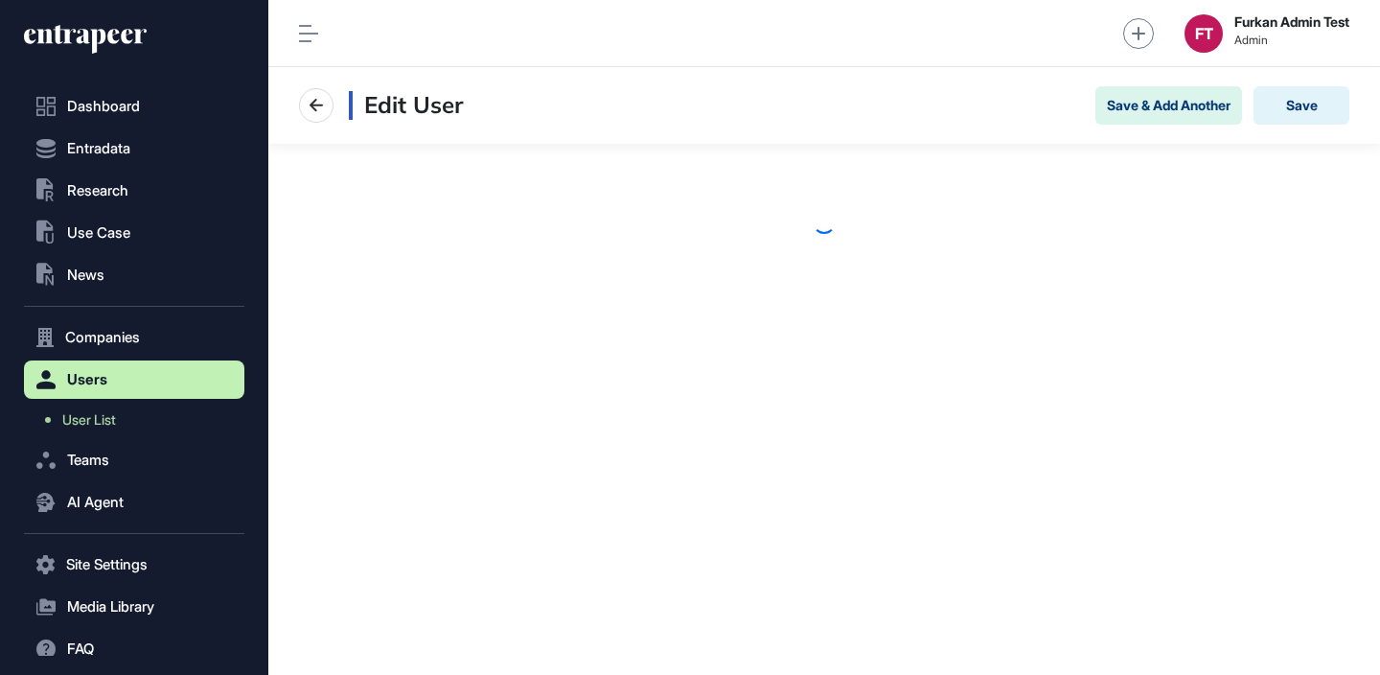
scroll to position [1, 1]
